Goal: Obtain resource: Download file/media

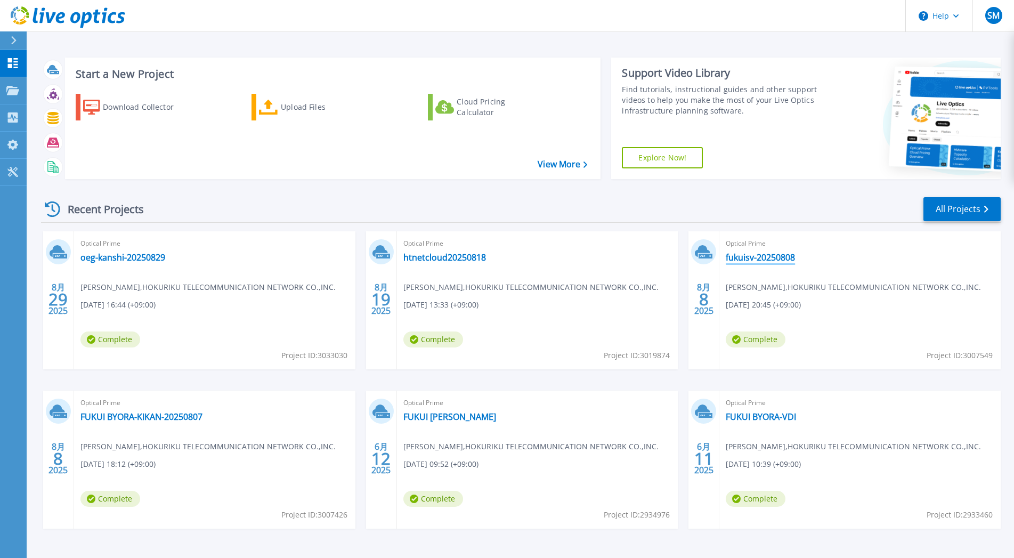
click at [769, 260] on link "fukuisv-20250808" at bounding box center [760, 257] width 69 height 11
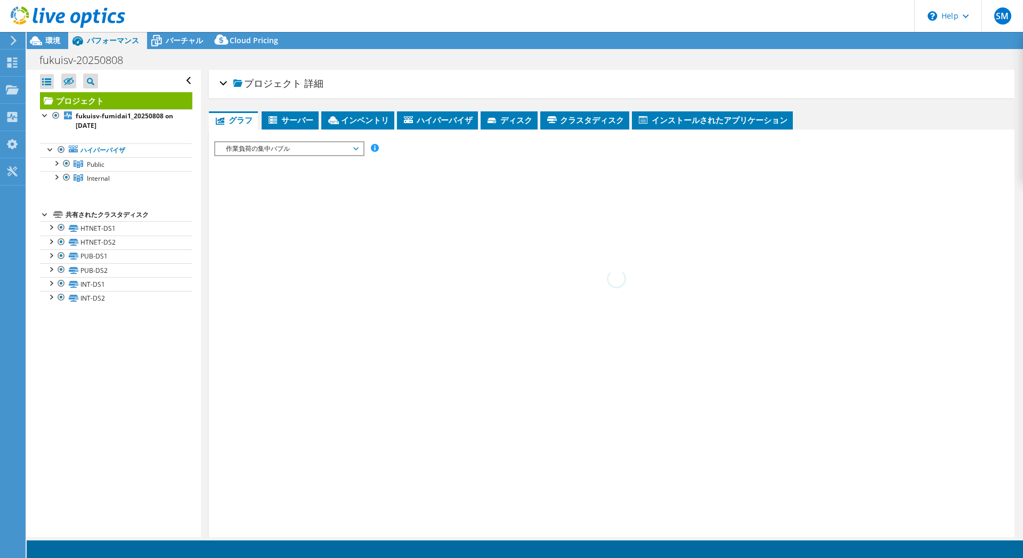
select select "Tokyo"
select select "JPY"
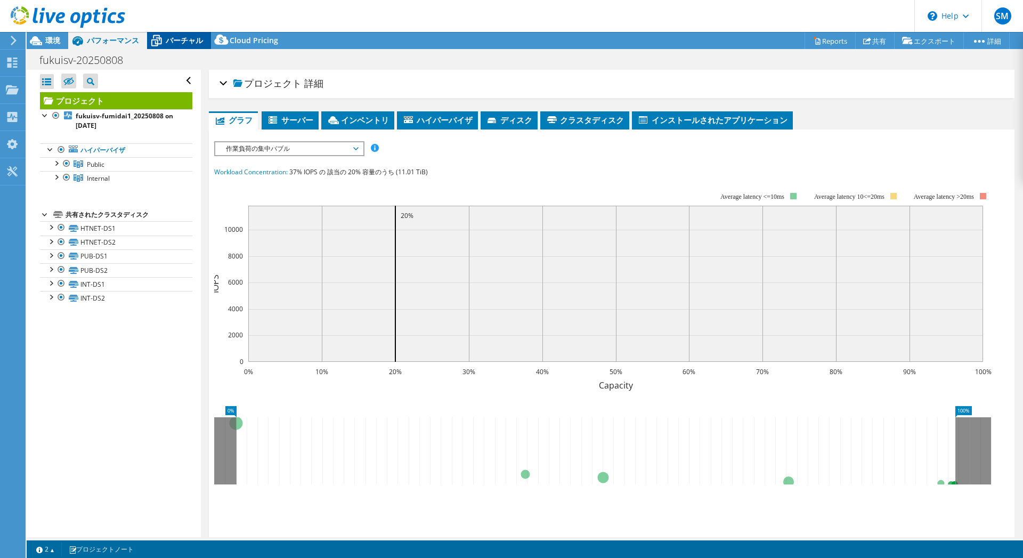
click at [178, 44] on span "バーチャル" at bounding box center [184, 40] width 37 height 10
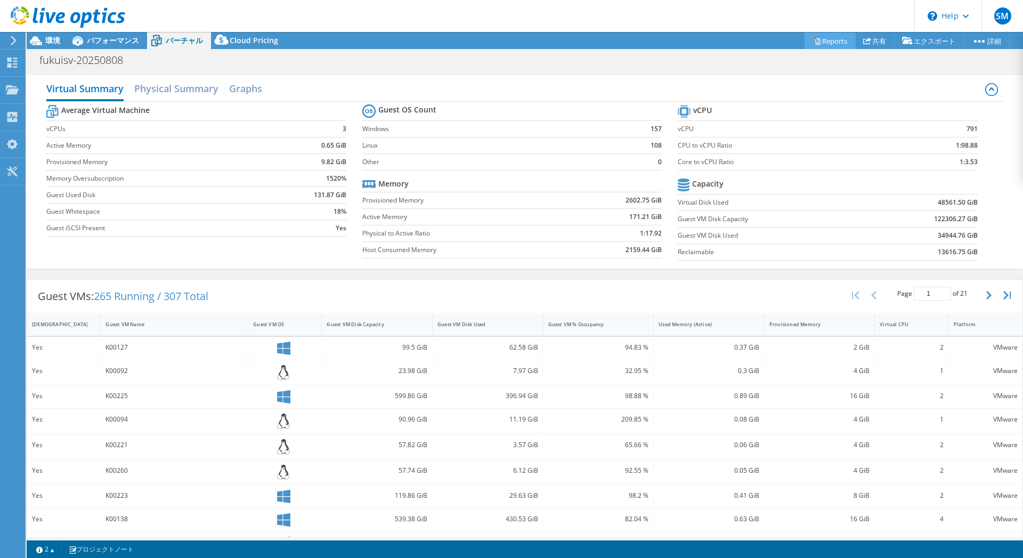
click at [835, 42] on link "Reports" at bounding box center [830, 41] width 51 height 17
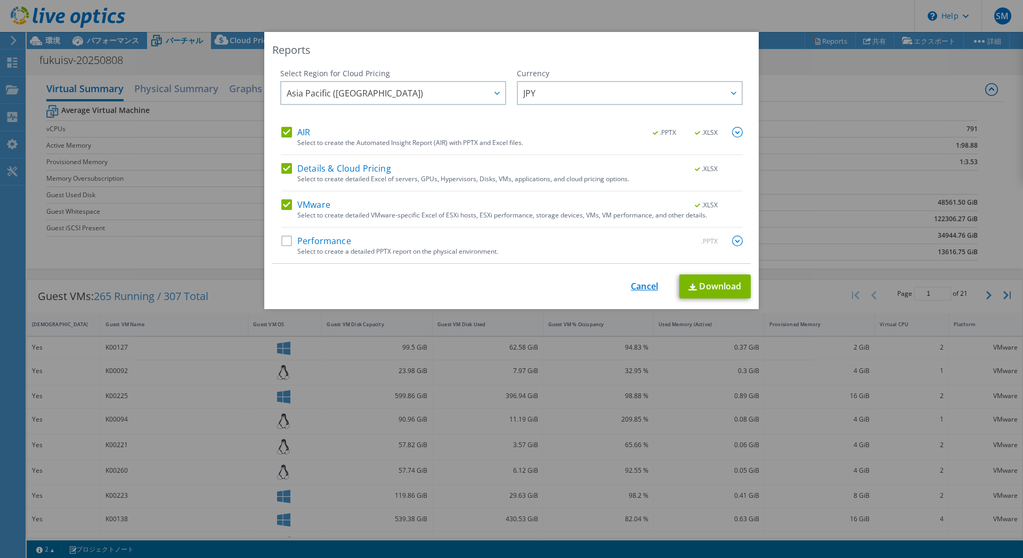
click at [642, 286] on link "Cancel" at bounding box center [644, 286] width 27 height 10
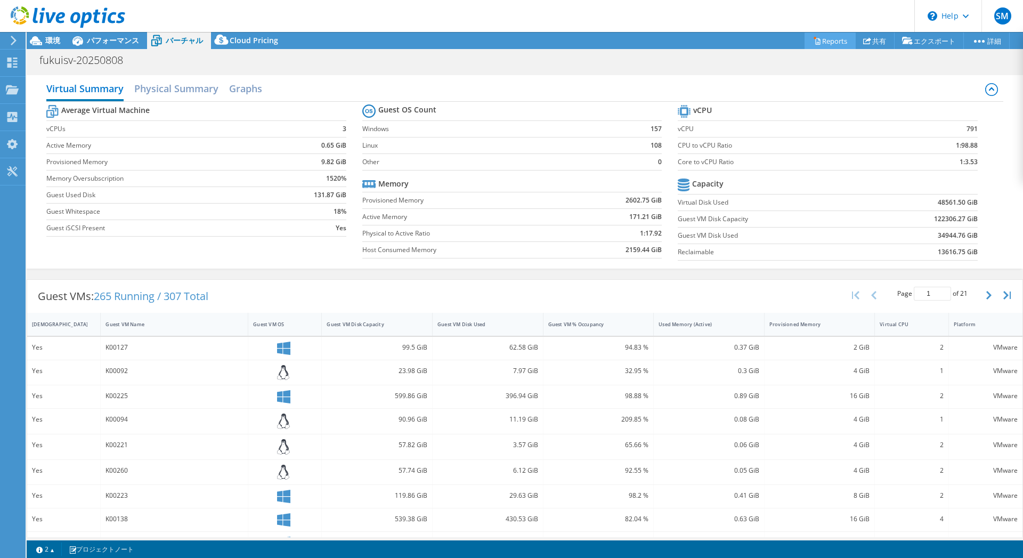
click at [822, 39] on link "Reports" at bounding box center [830, 41] width 51 height 17
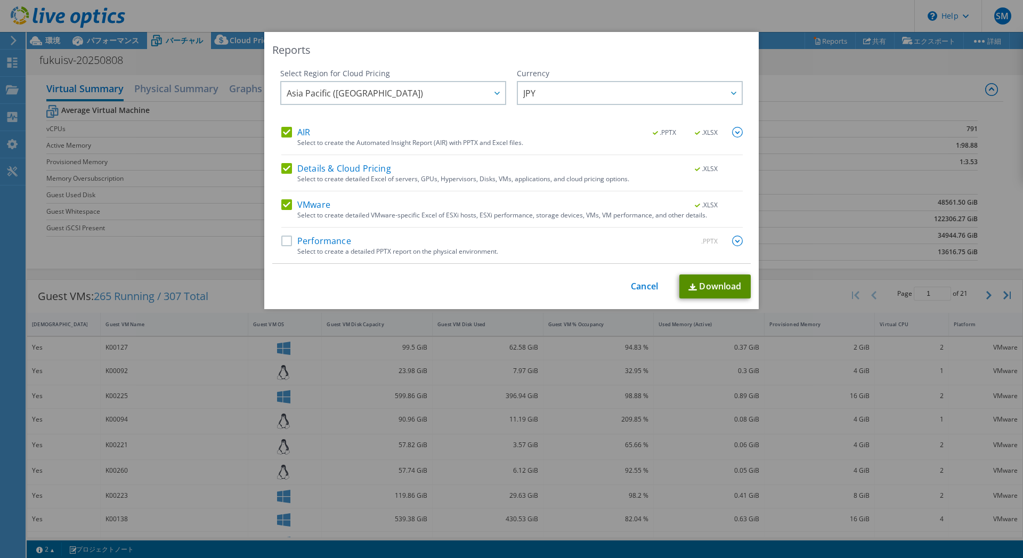
click at [710, 286] on link "Download" at bounding box center [715, 287] width 71 height 24
click at [649, 281] on div "This process may take a while, please wait... Cancel Download" at bounding box center [511, 287] width 479 height 24
click at [648, 288] on link "Cancel" at bounding box center [644, 286] width 27 height 10
